Goal: Task Accomplishment & Management: Manage account settings

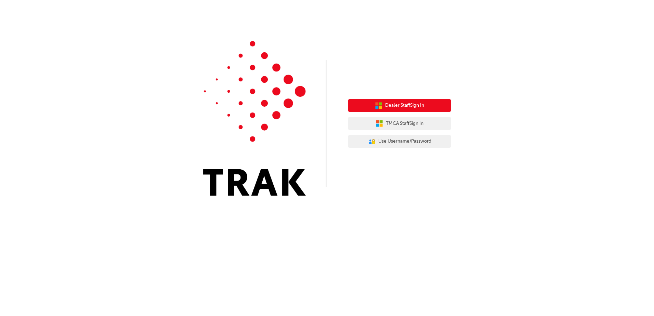
click at [403, 107] on span "Dealer Staff Sign In" at bounding box center [404, 106] width 39 height 8
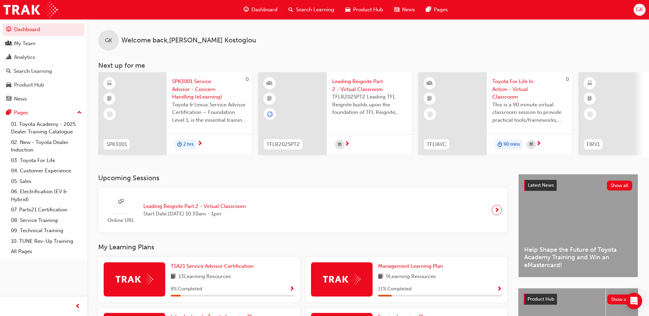
click at [642, 9] on span "GK" at bounding box center [639, 10] width 7 height 8
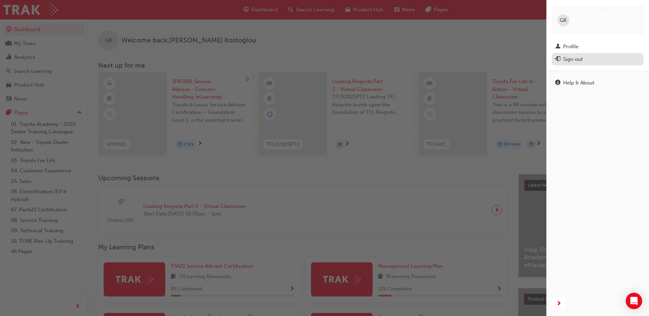
click at [568, 55] on div "Sign out" at bounding box center [573, 59] width 20 height 8
